Goal: Task Accomplishment & Management: Manage account settings

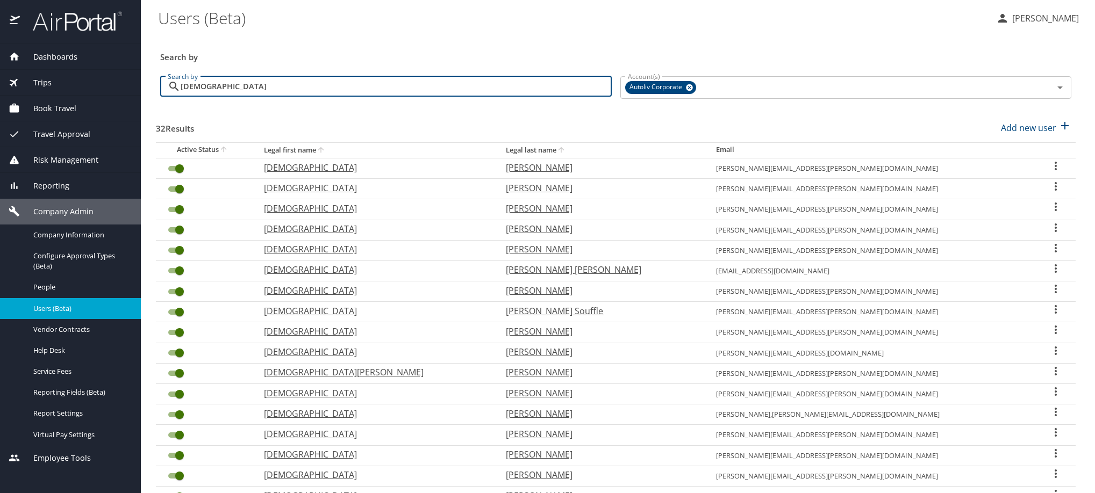
drag, startPoint x: 284, startPoint y: 92, endPoint x: 130, endPoint y: 92, distance: 154.3
click at [130, 92] on div "Dashboards AirPortal 360™ Manager My Travel Dashboard Trips Airtinerary® Lookup…" at bounding box center [547, 246] width 1095 height 493
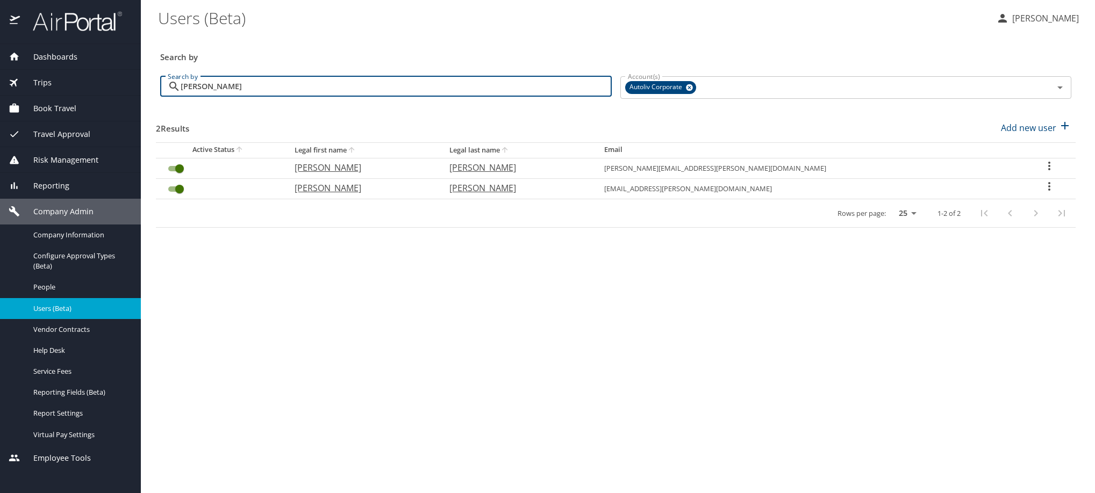
type input "[PERSON_NAME]"
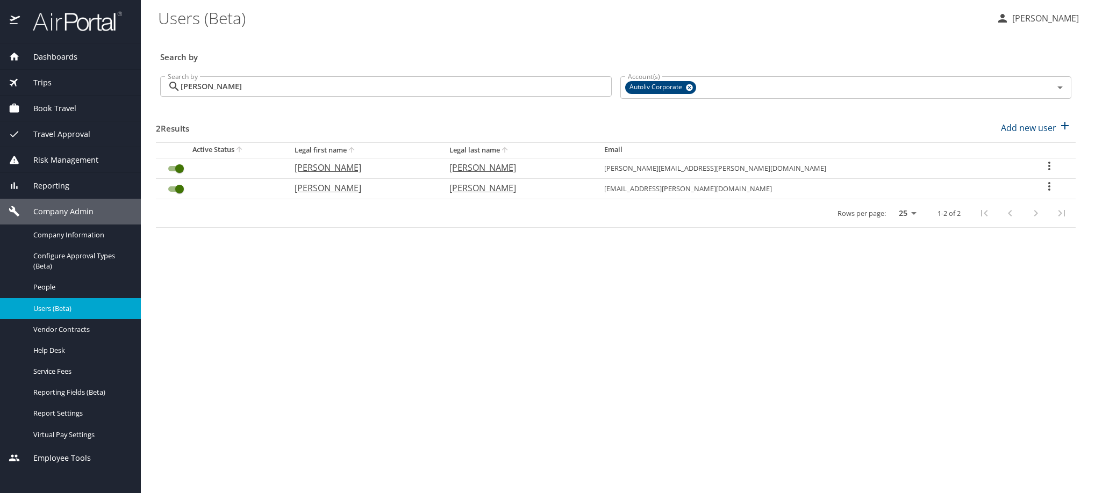
click at [1045, 173] on icon "User Search Table" at bounding box center [1049, 166] width 13 height 13
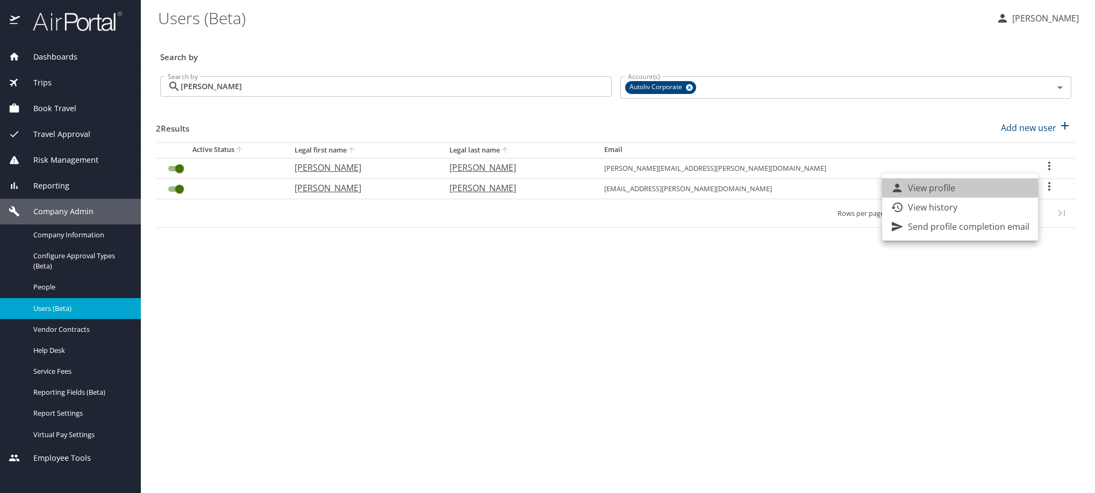
click at [983, 189] on li "View profile" at bounding box center [960, 187] width 156 height 19
select select "US"
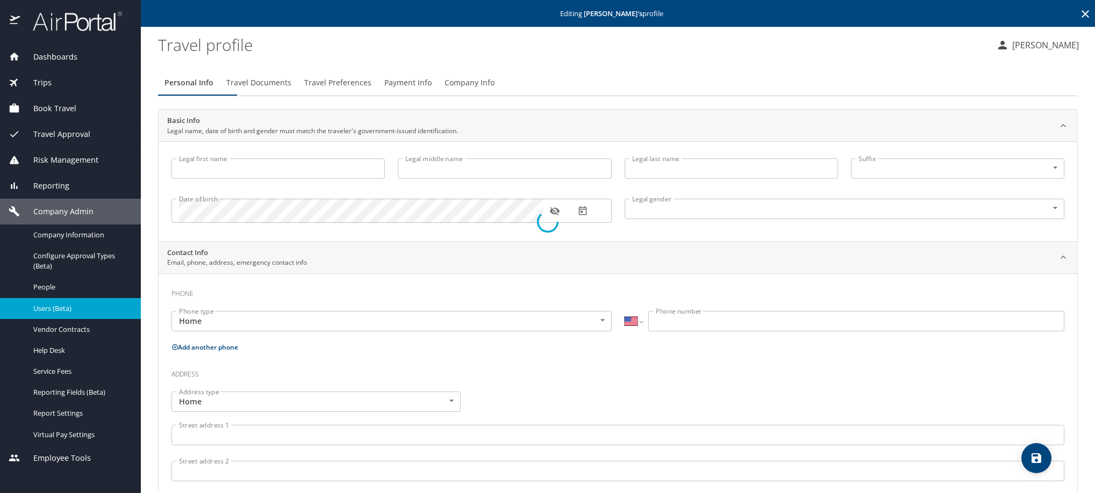
type input "[PERSON_NAME]"
type input "[DEMOGRAPHIC_DATA]"
type input "[PERSON_NAME]"
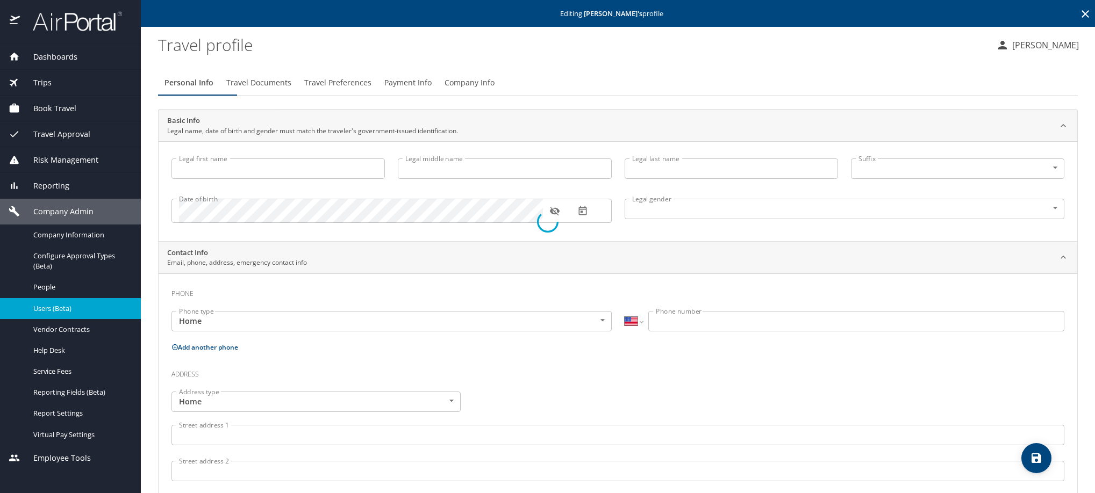
type input "[PERSON_NAME]"
select select "MX"
type input "395 118 5883"
type input "[EMAIL_ADDRESS][DOMAIN_NAME]"
select select "MX"
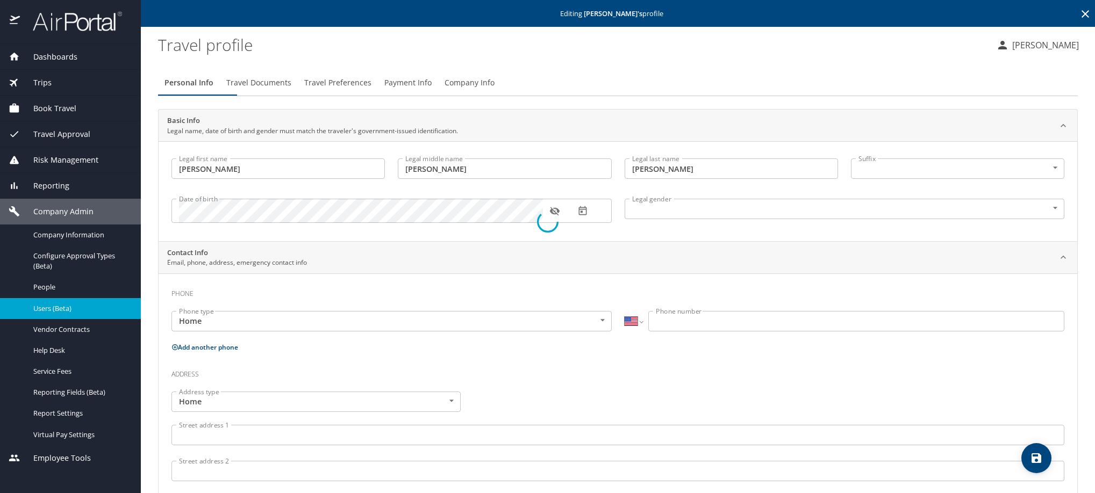
select select "MX"
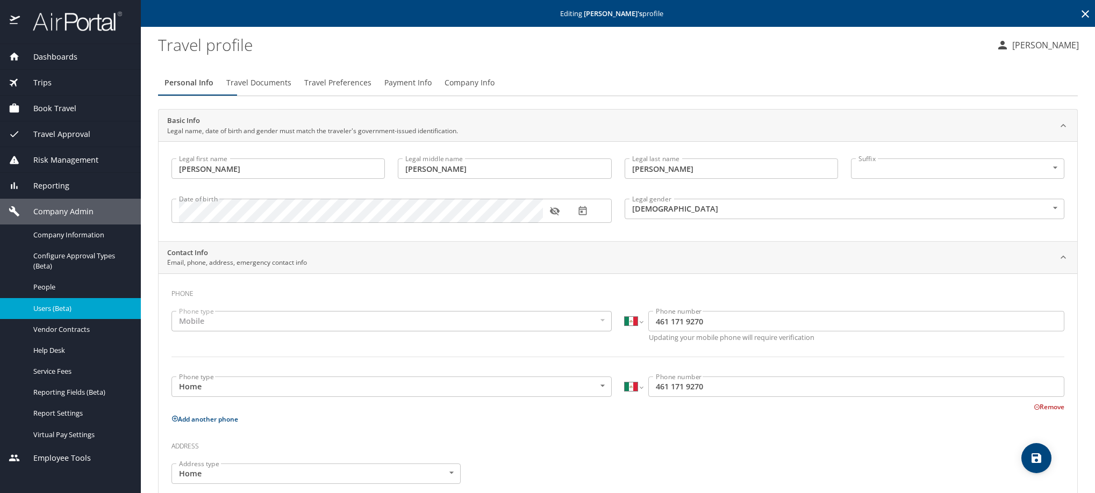
click at [371, 90] on span "Travel Preferences" at bounding box center [337, 82] width 67 height 13
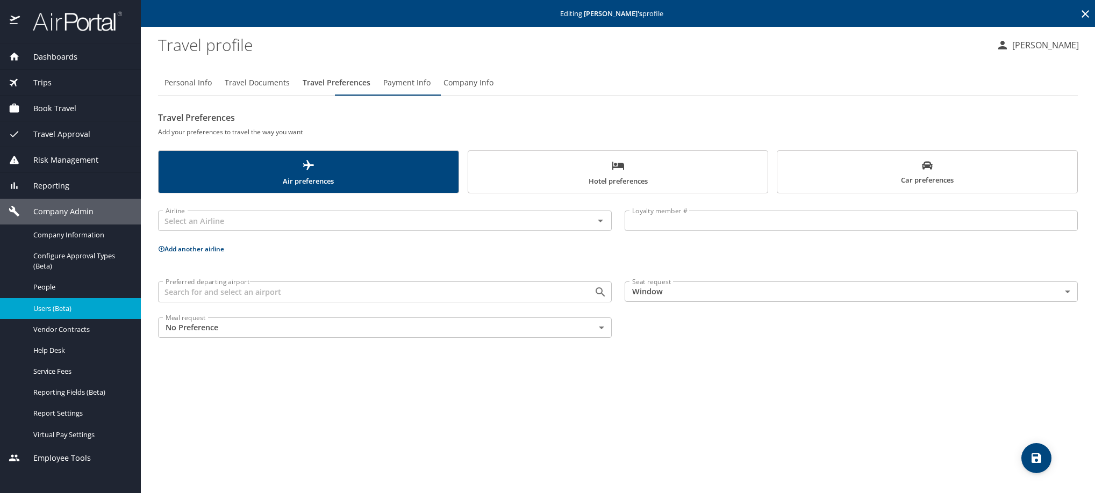
click at [431, 90] on span "Payment Info" at bounding box center [406, 82] width 47 height 13
